Goal: Complete application form: Complete application form

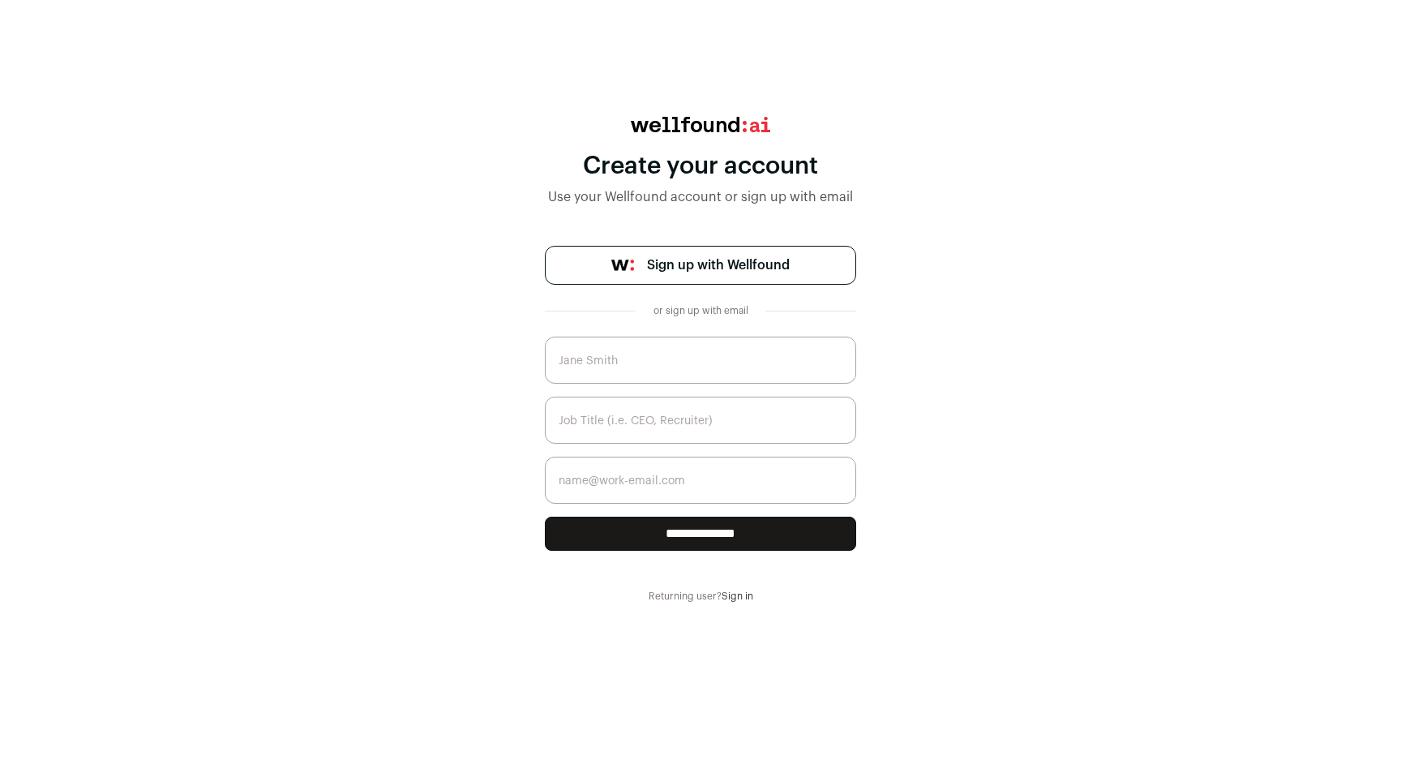
click at [701, 267] on span "Sign up with Wellfound" at bounding box center [718, 264] width 143 height 19
